Goal: Information Seeking & Learning: Learn about a topic

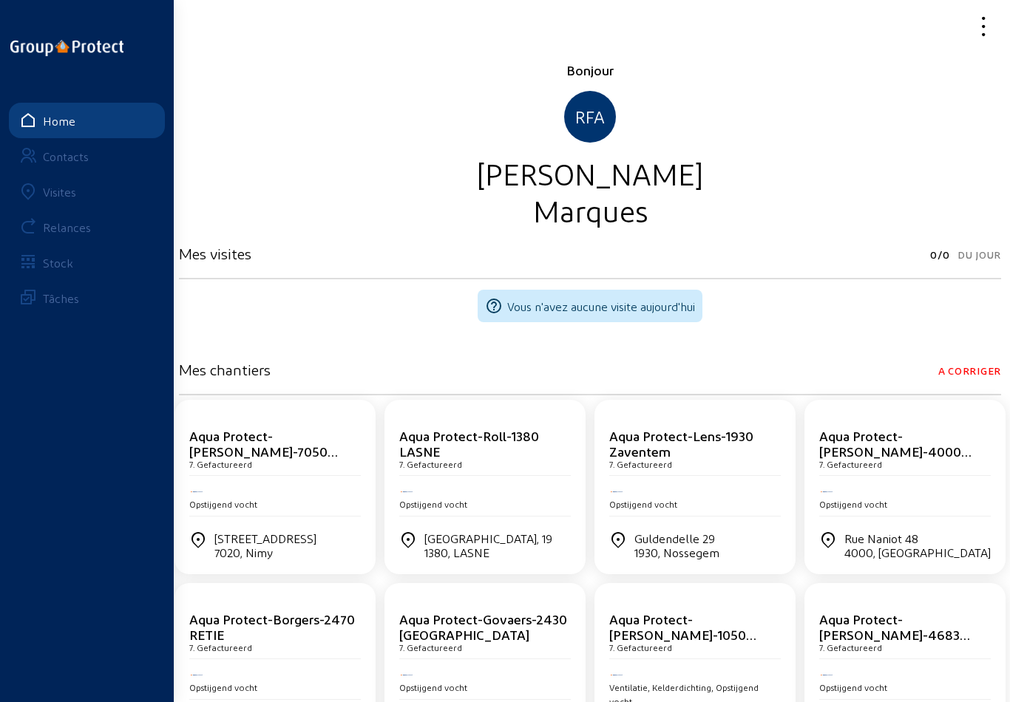
click at [55, 199] on link "Visites" at bounding box center [87, 191] width 156 height 35
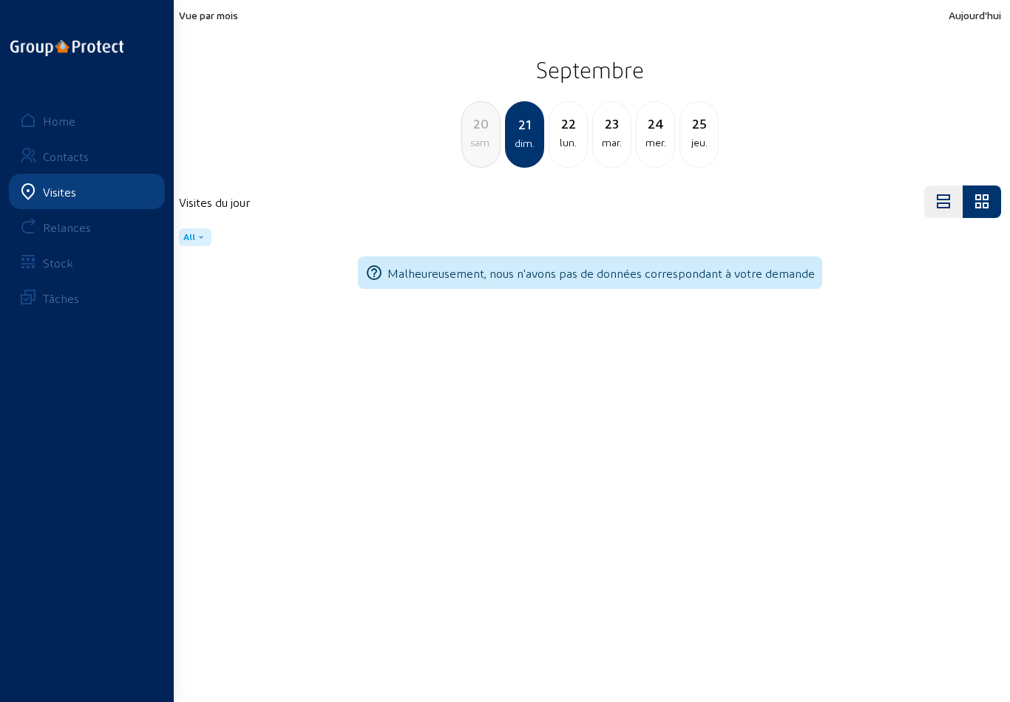
click at [572, 136] on div "lun." at bounding box center [568, 143] width 38 height 18
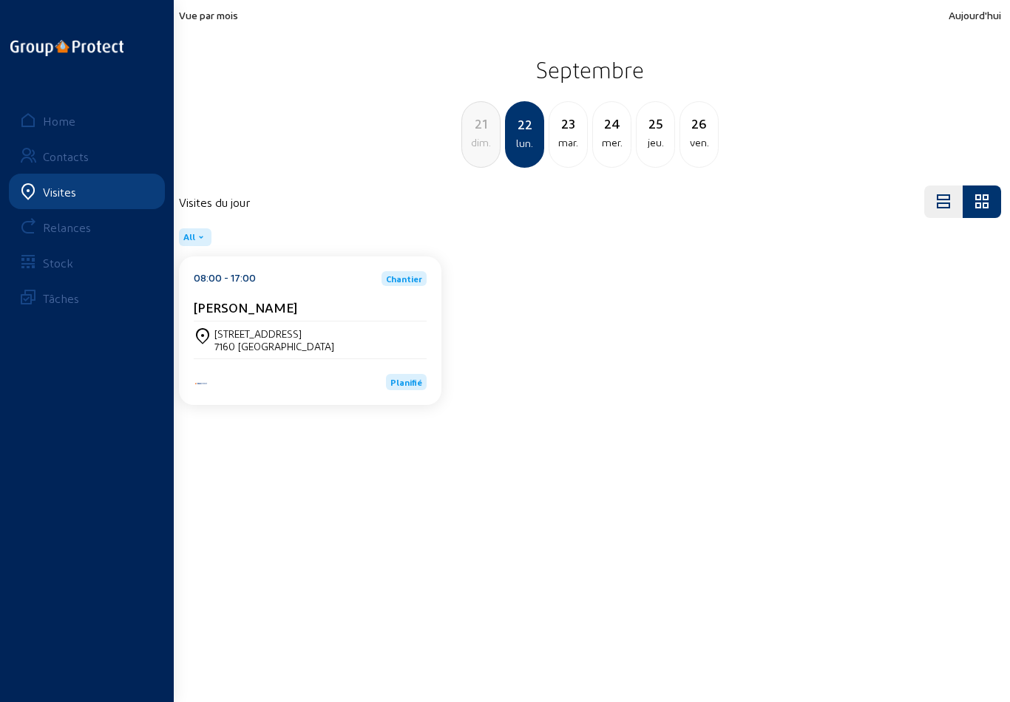
click at [574, 141] on div "mar." at bounding box center [568, 143] width 38 height 18
click at [575, 146] on div "mer." at bounding box center [568, 143] width 38 height 18
click at [577, 140] on div "jeu." at bounding box center [568, 143] width 38 height 18
click at [571, 142] on div "ven." at bounding box center [568, 143] width 38 height 18
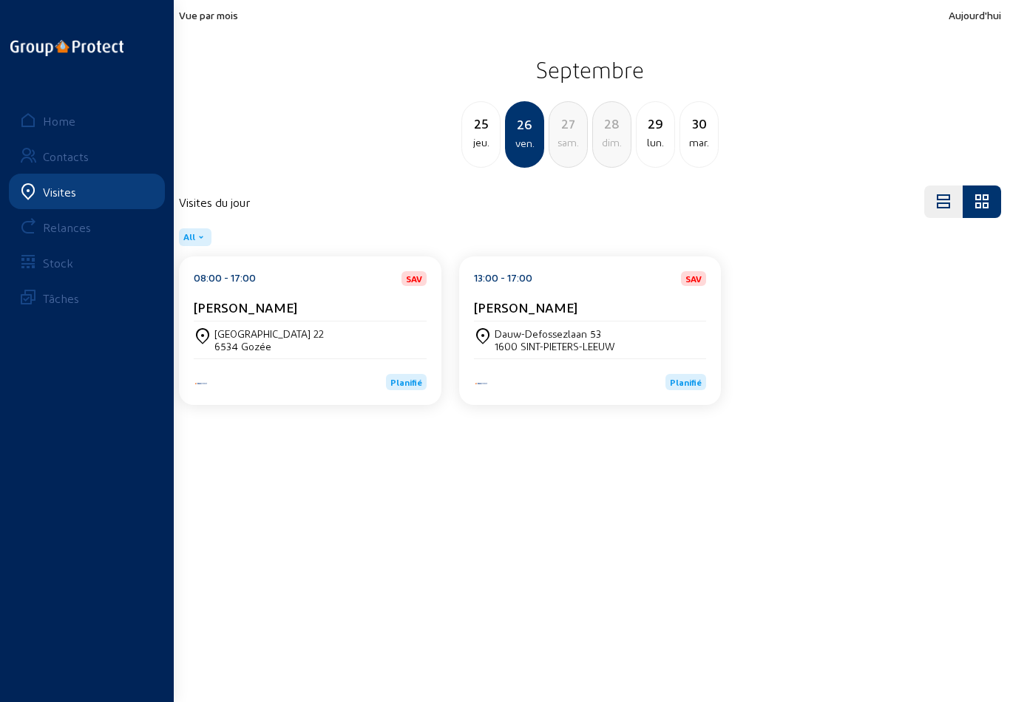
click at [498, 135] on div "jeu." at bounding box center [481, 143] width 38 height 18
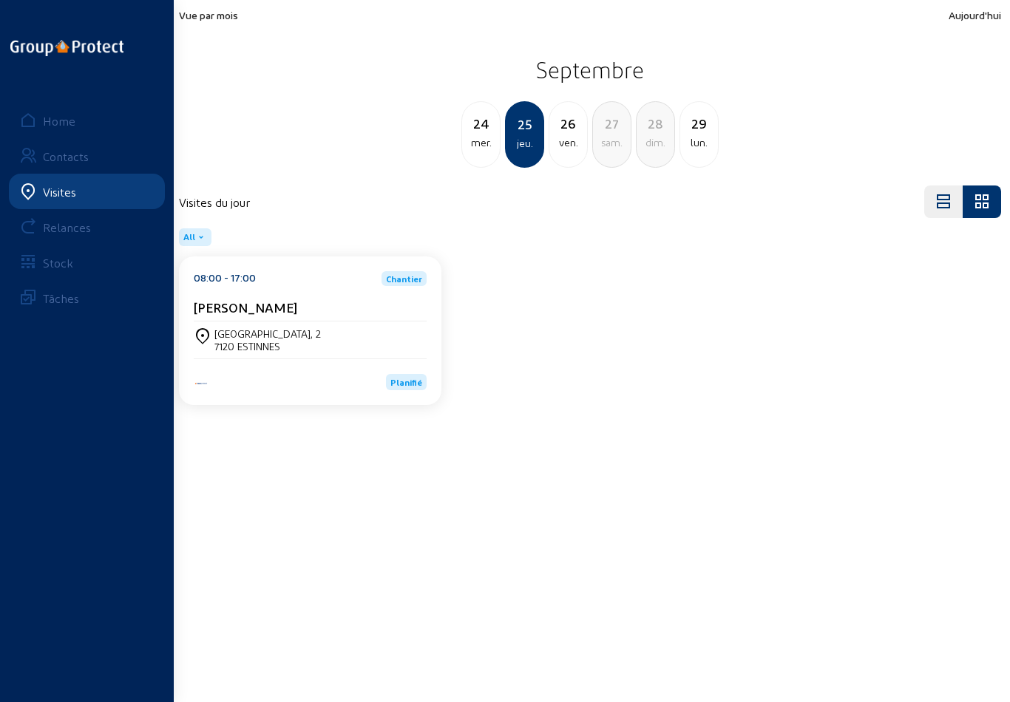
click at [479, 146] on div "mer." at bounding box center [481, 143] width 38 height 18
click at [496, 138] on div "mar." at bounding box center [481, 143] width 38 height 18
click at [493, 142] on div "lun." at bounding box center [481, 143] width 38 height 18
click at [367, 326] on div "[STREET_ADDRESS]" at bounding box center [310, 340] width 233 height 37
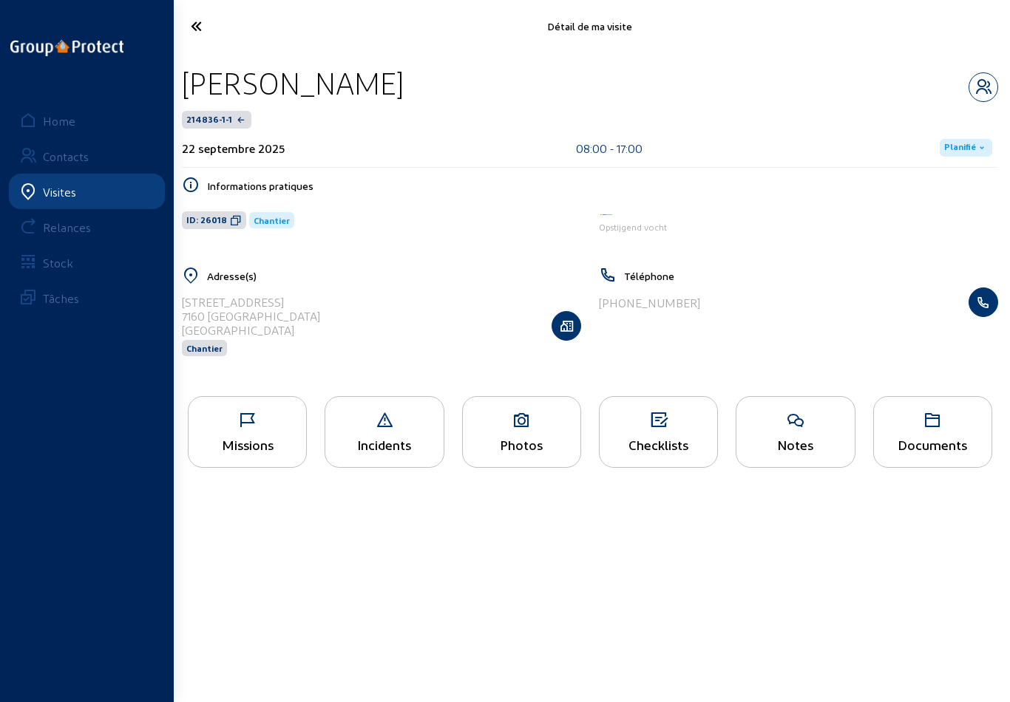
click at [237, 430] on icon at bounding box center [248, 421] width 118 height 18
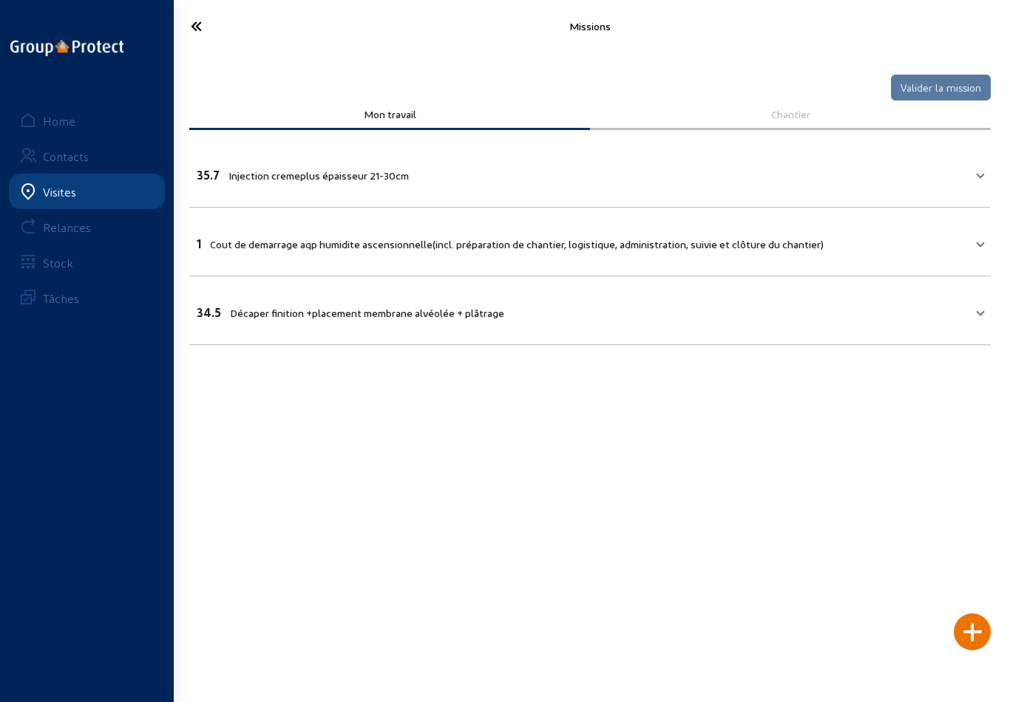
click at [190, 23] on icon at bounding box center [239, 26] width 113 height 26
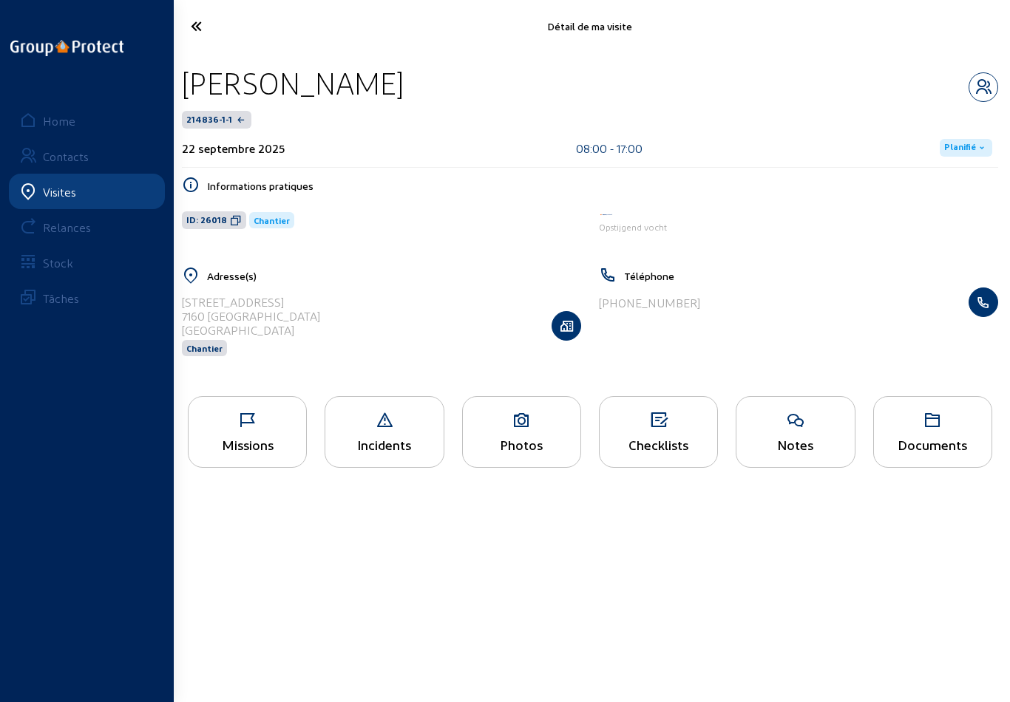
click at [507, 436] on div "Photos" at bounding box center [521, 432] width 119 height 72
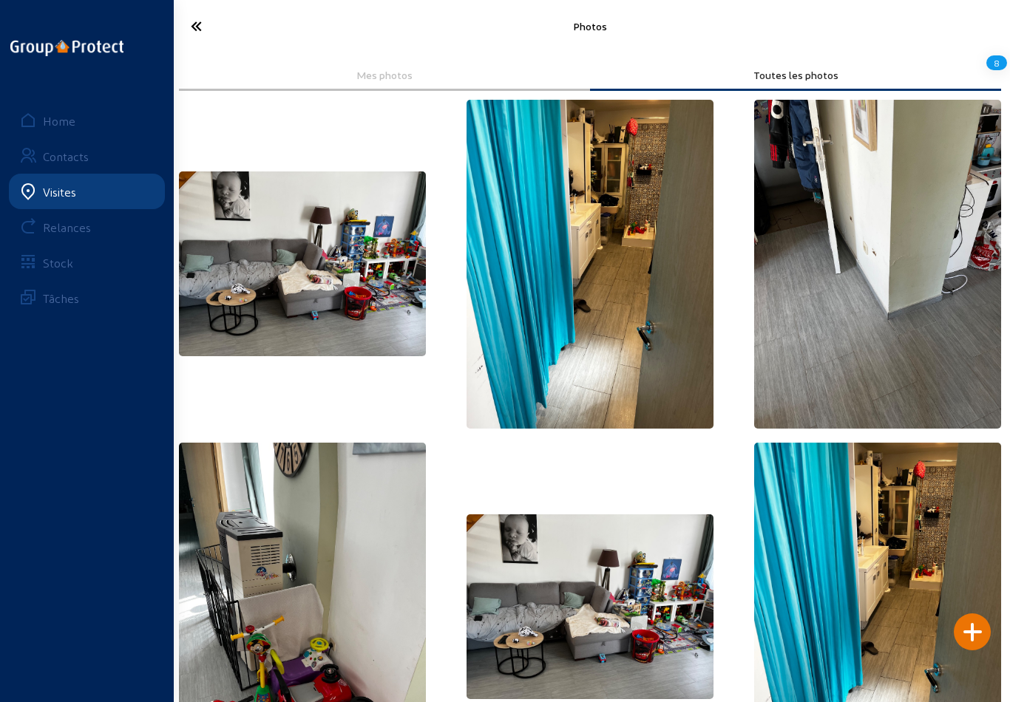
click at [189, 27] on icon at bounding box center [239, 26] width 113 height 26
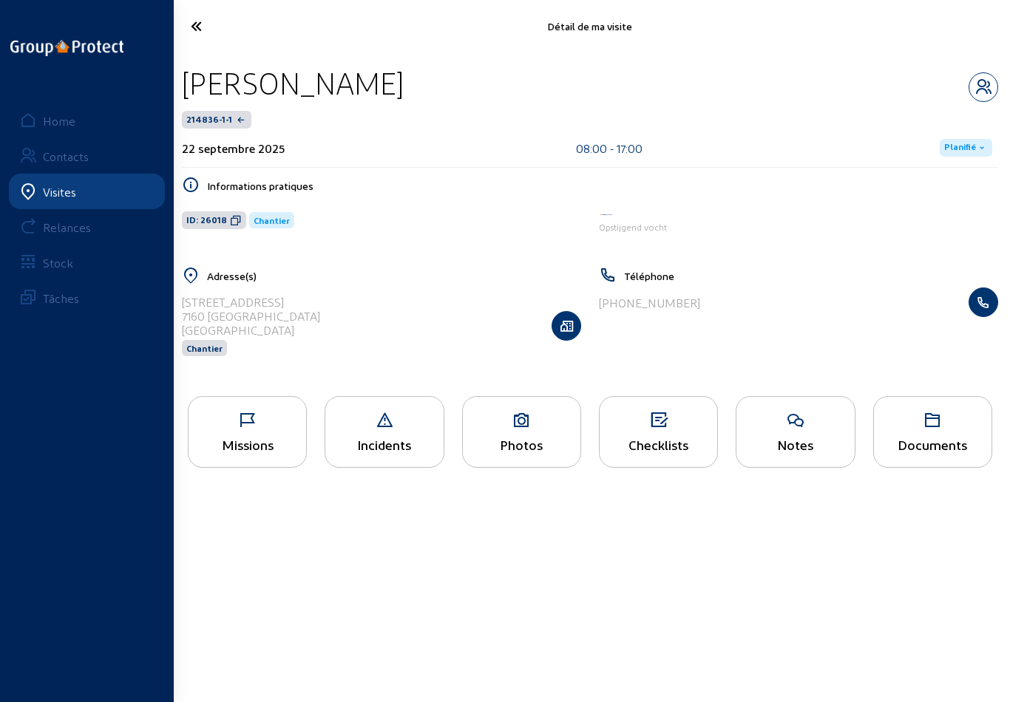
click at [932, 440] on div "Documents" at bounding box center [932, 432] width 119 height 72
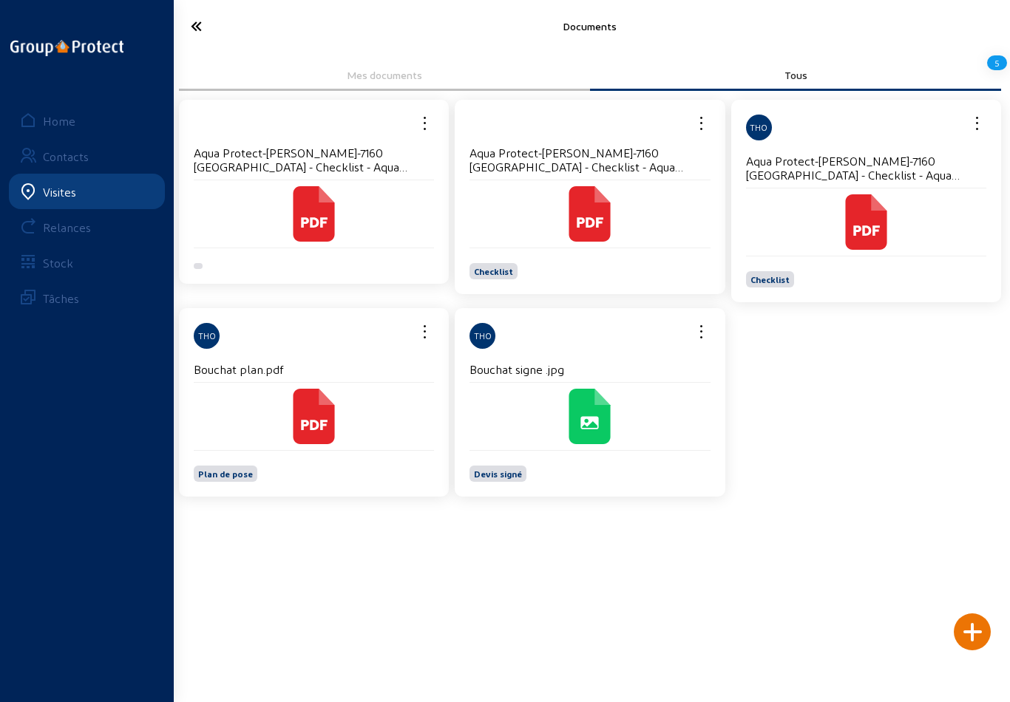
click at [545, 405] on cam-local-icon at bounding box center [589, 416] width 240 height 55
click at [255, 333] on cam-card-tag "THO" at bounding box center [314, 336] width 240 height 26
click at [311, 383] on div "Bouchat plan.pdf" at bounding box center [314, 372] width 240 height 21
click at [315, 410] on icon at bounding box center [314, 416] width 41 height 55
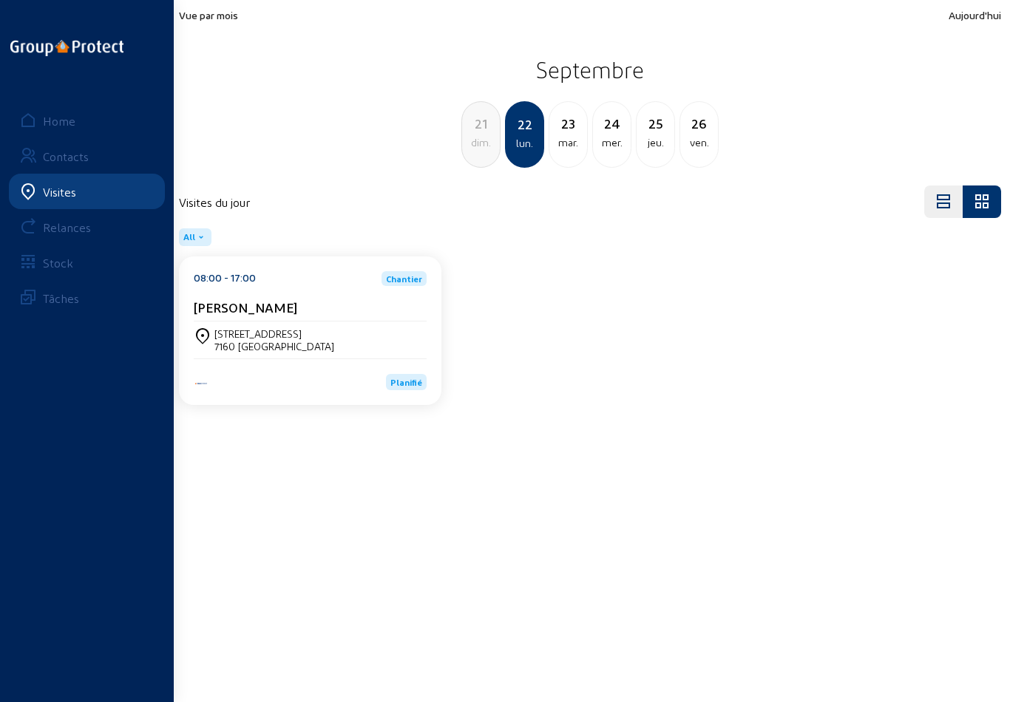
click at [572, 137] on div "mar." at bounding box center [568, 143] width 38 height 18
click at [573, 144] on div "mer." at bounding box center [568, 143] width 38 height 18
click at [567, 143] on div "jeu." at bounding box center [568, 143] width 38 height 18
